Goal: Use online tool/utility: Utilize a website feature to perform a specific function

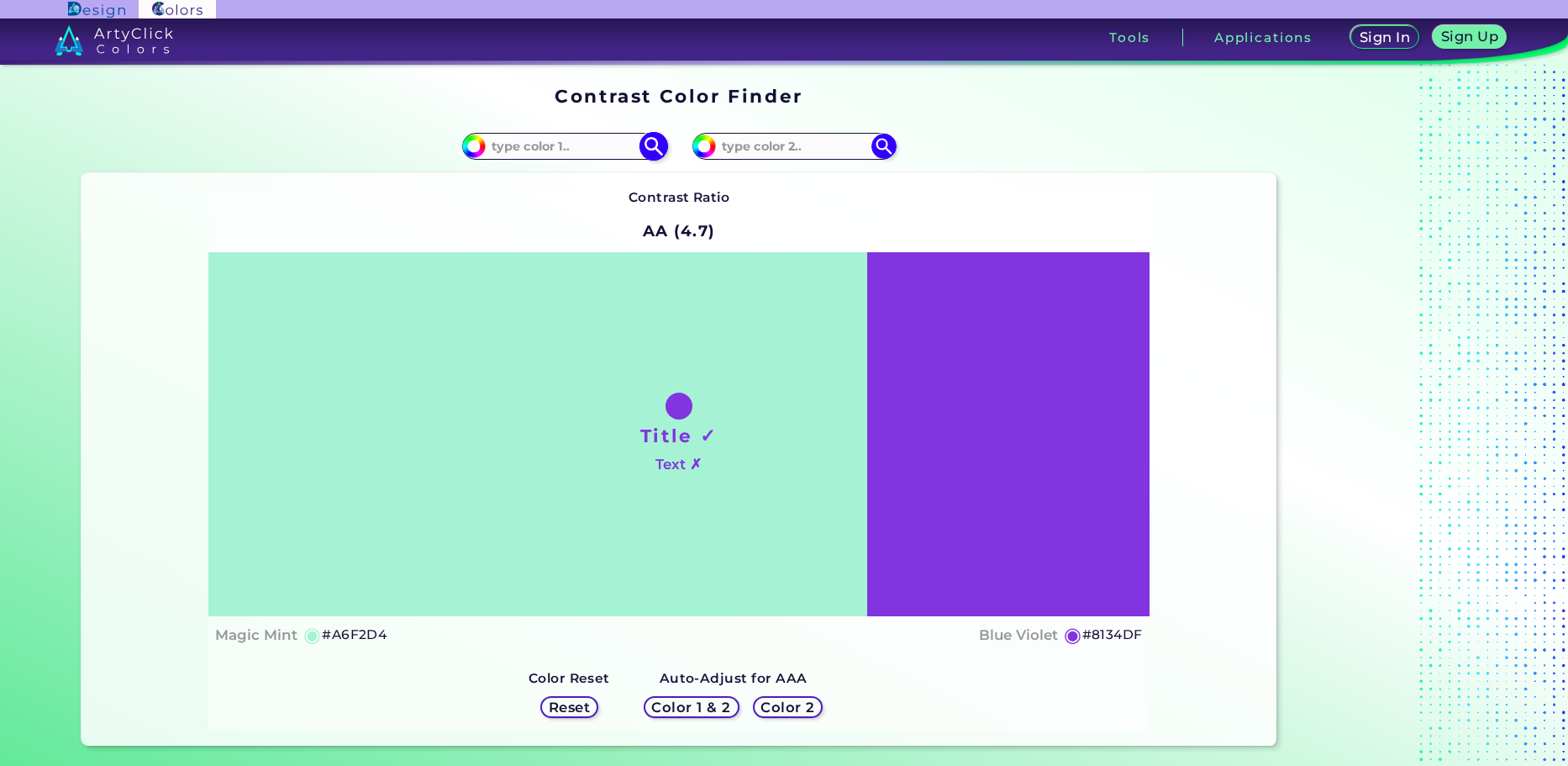
click at [586, 134] on div "#a6f2d4" at bounding box center [564, 146] width 204 height 27
click at [579, 141] on input at bounding box center [564, 146] width 156 height 23
paste input "145295"
type input "145295"
click at [686, 197] on strong "Contrast Ratio" at bounding box center [679, 197] width 101 height 16
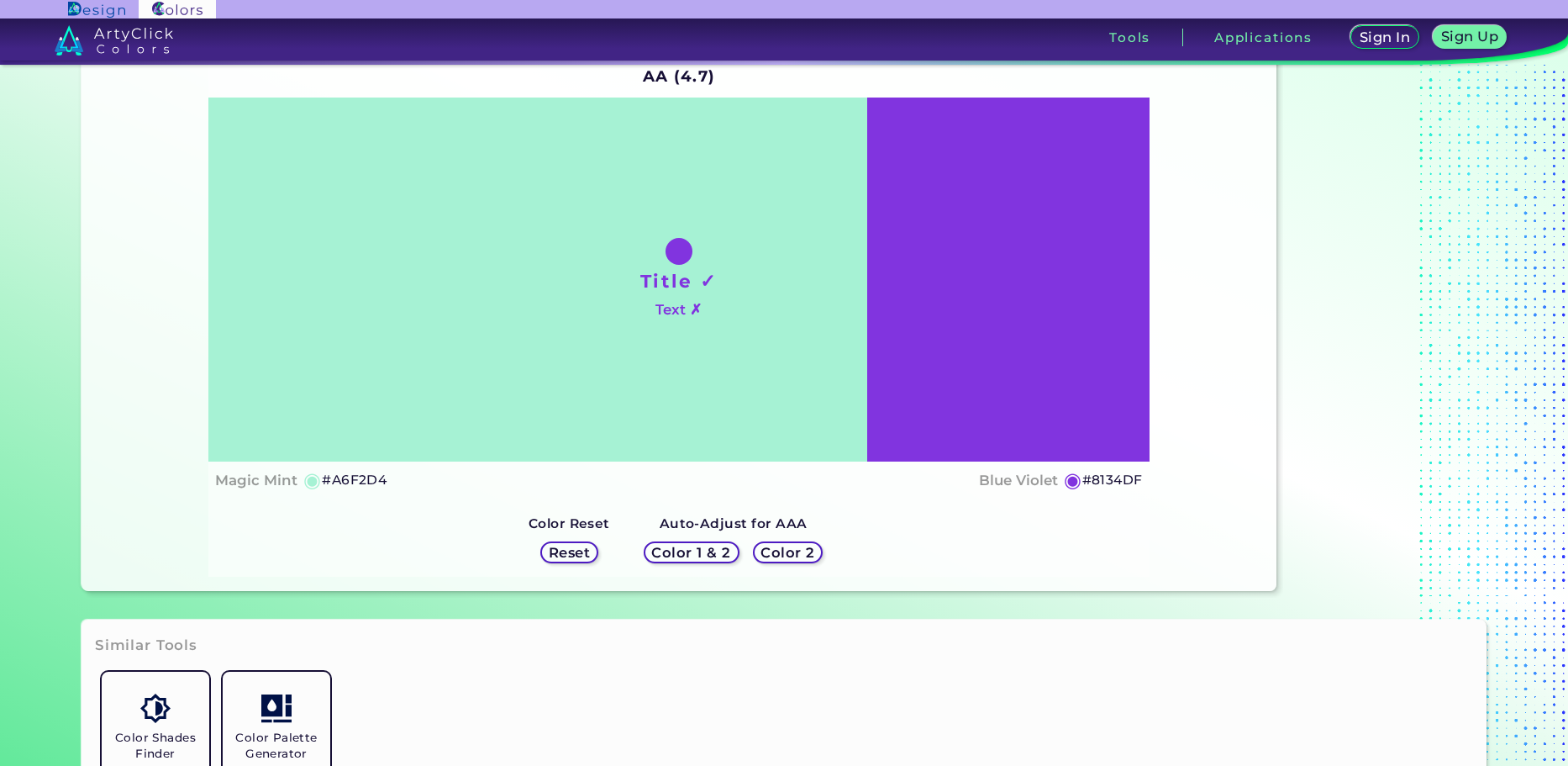
scroll to position [168, 0]
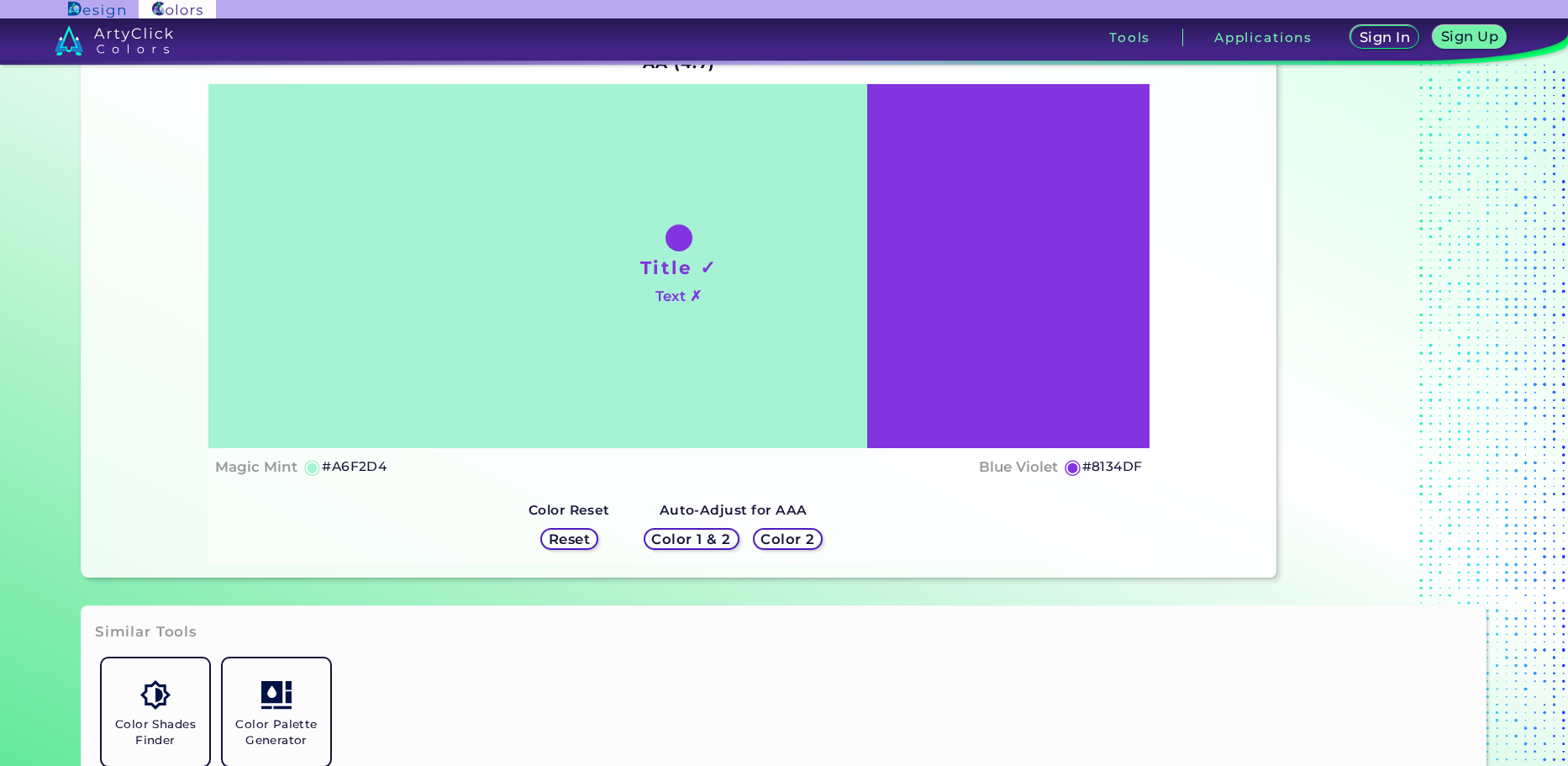
click at [673, 544] on h5 "Color 1 & 2" at bounding box center [691, 540] width 72 height 12
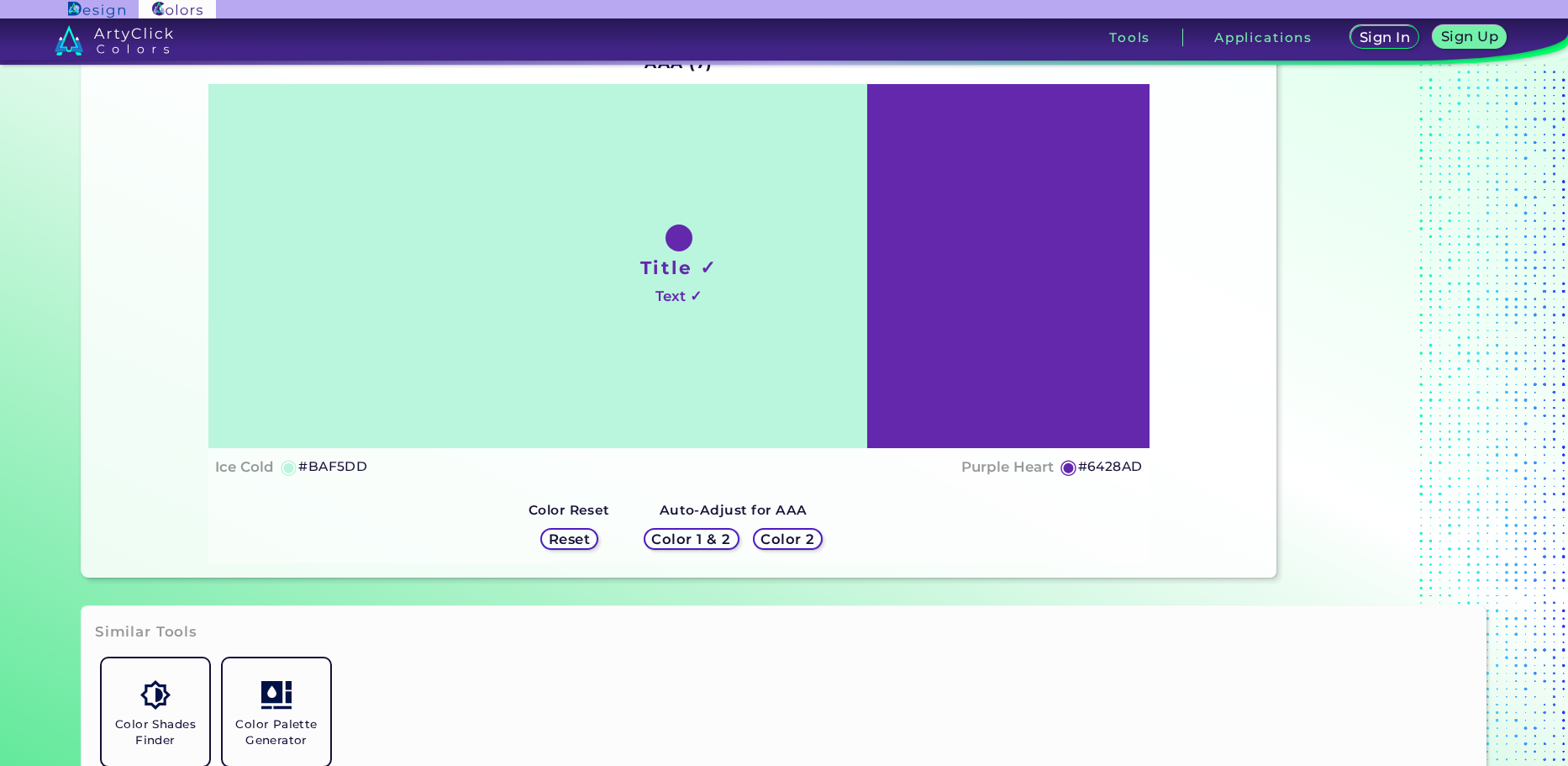
click at [773, 540] on h5 "Color 2" at bounding box center [787, 540] width 49 height 12
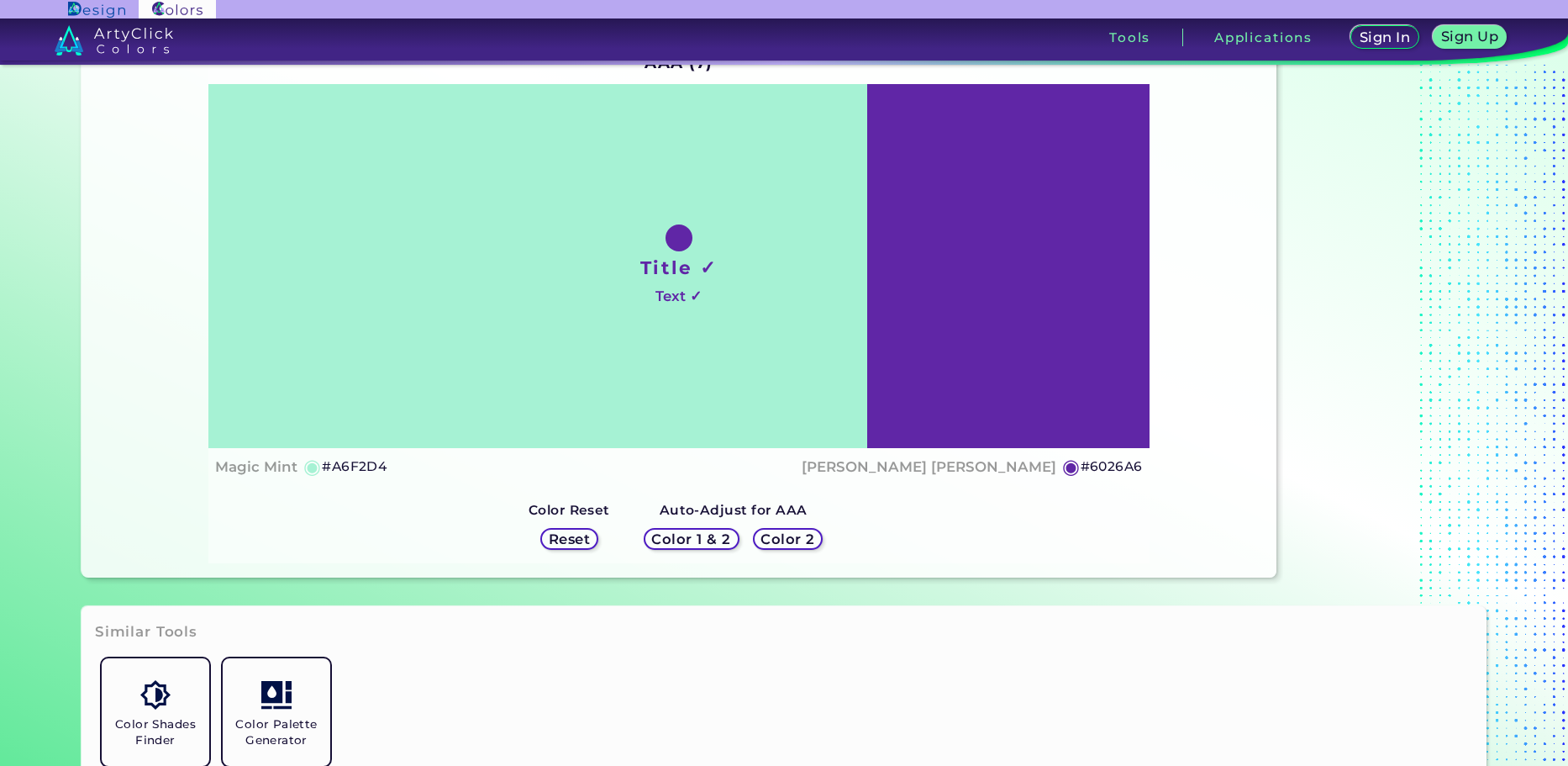
drag, startPoint x: 606, startPoint y: 547, endPoint x: 584, endPoint y: 545, distance: 22.1
click at [587, 546] on div "Color Reset Reset" at bounding box center [569, 527] width 108 height 71
click at [584, 545] on h5 "Reset" at bounding box center [569, 540] width 38 height 12
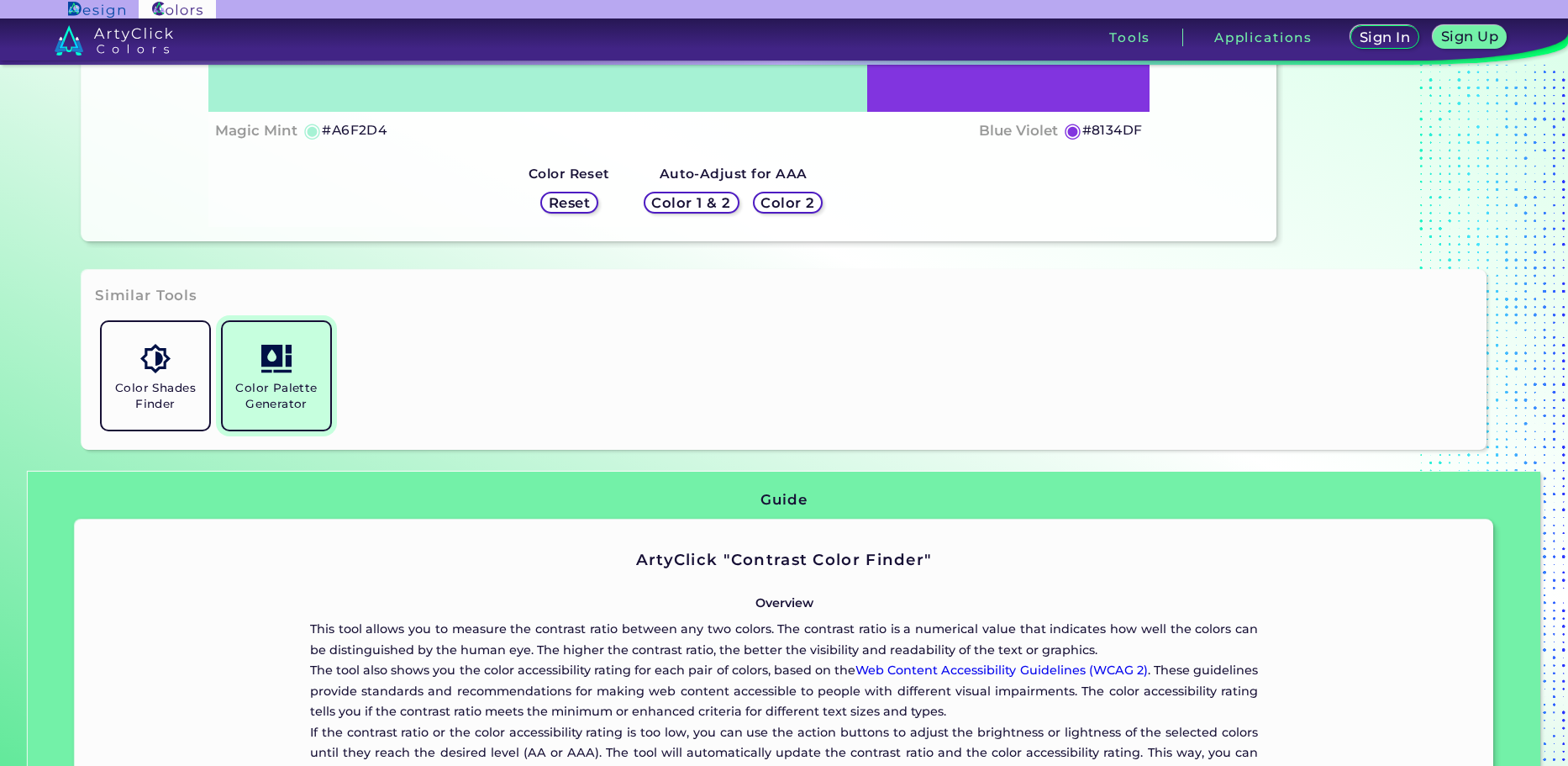
scroll to position [588, 0]
